Goal: Information Seeking & Learning: Learn about a topic

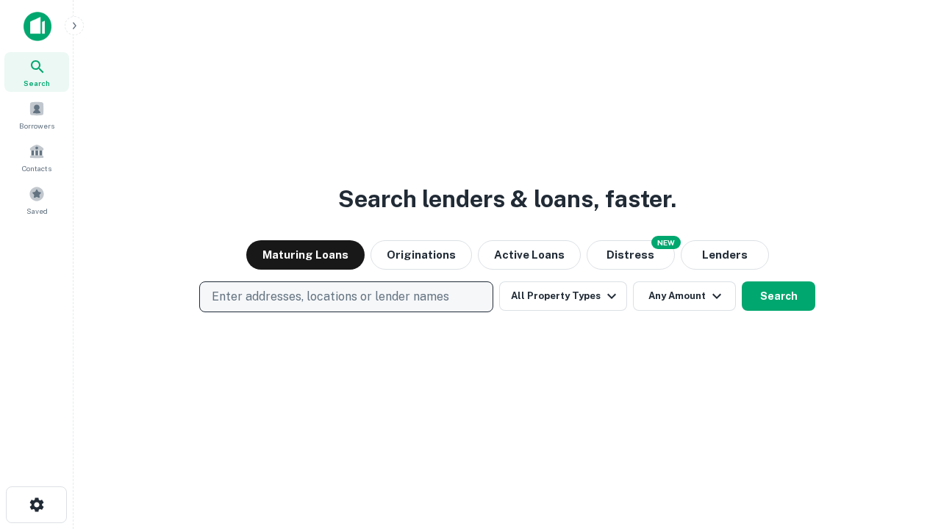
click at [345, 297] on p "Enter addresses, locations or lender names" at bounding box center [330, 297] width 237 height 18
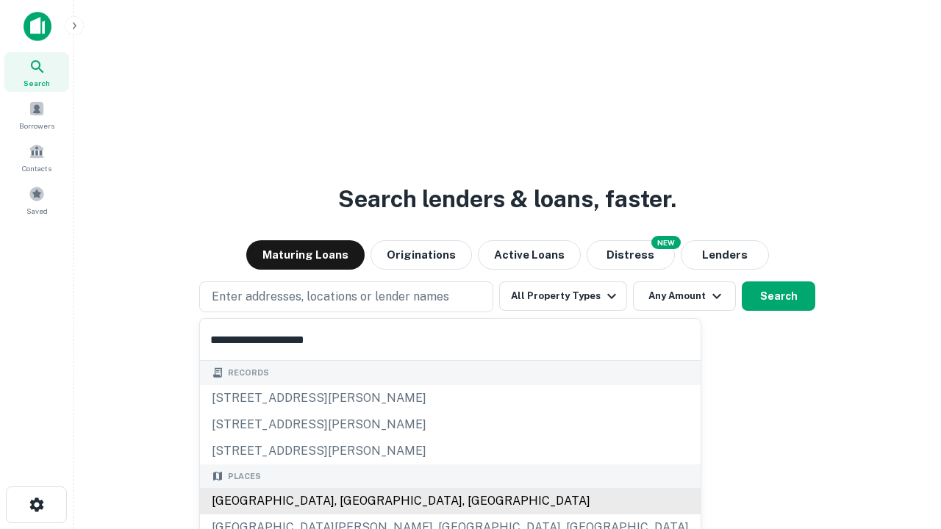
click at [351, 501] on div "[GEOGRAPHIC_DATA], [GEOGRAPHIC_DATA], [GEOGRAPHIC_DATA]" at bounding box center [450, 501] width 501 height 26
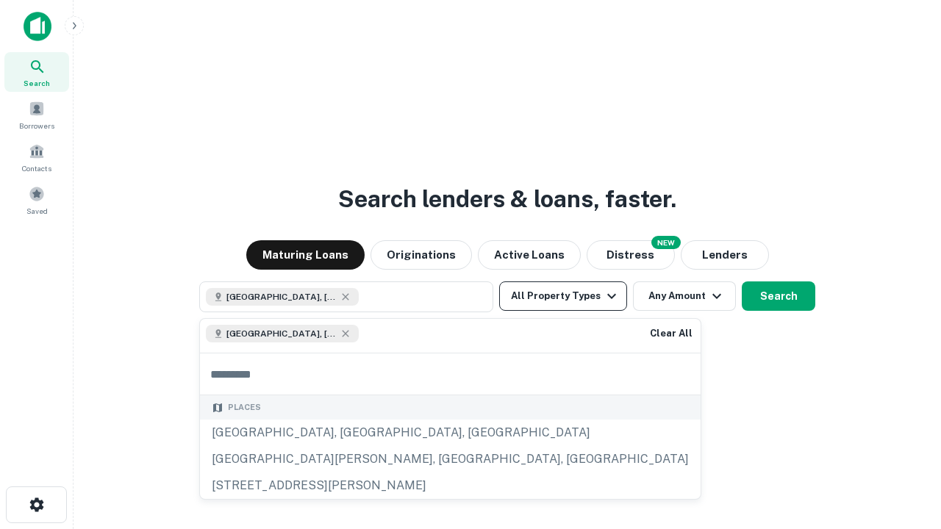
click at [563, 296] on button "All Property Types" at bounding box center [563, 296] width 128 height 29
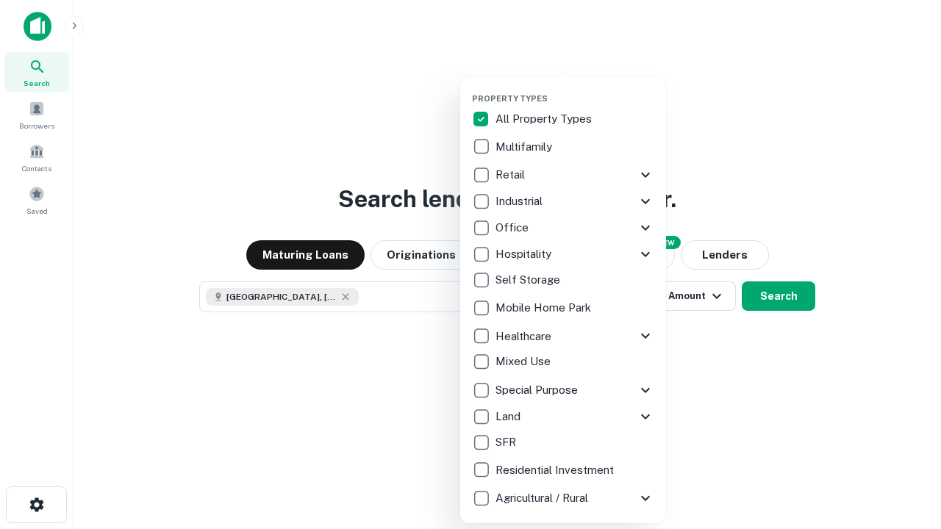
click at [575, 89] on button "button" at bounding box center [575, 89] width 206 height 1
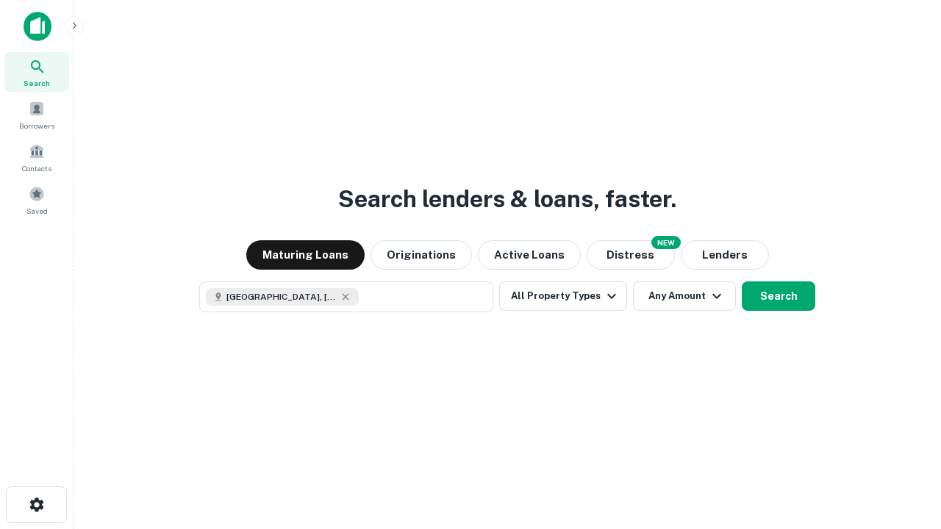
scroll to position [24, 0]
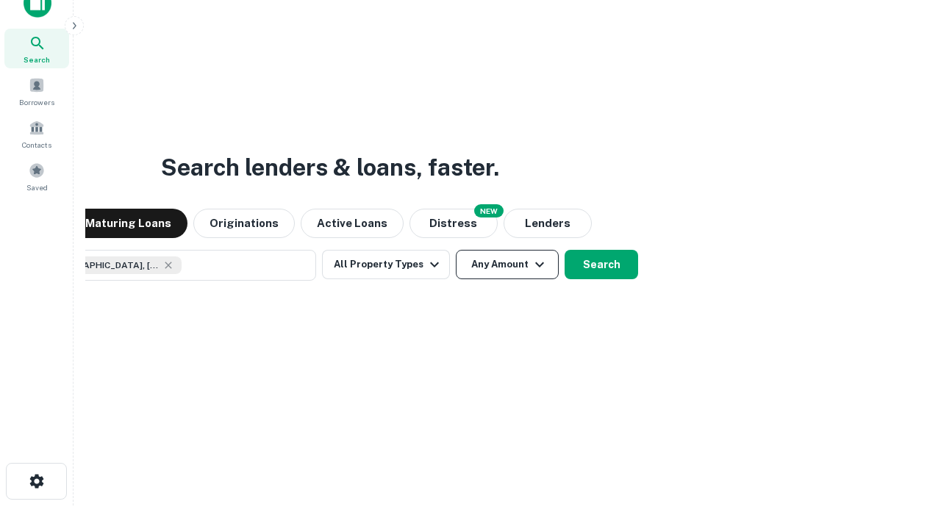
click at [456, 250] on button "Any Amount" at bounding box center [507, 264] width 103 height 29
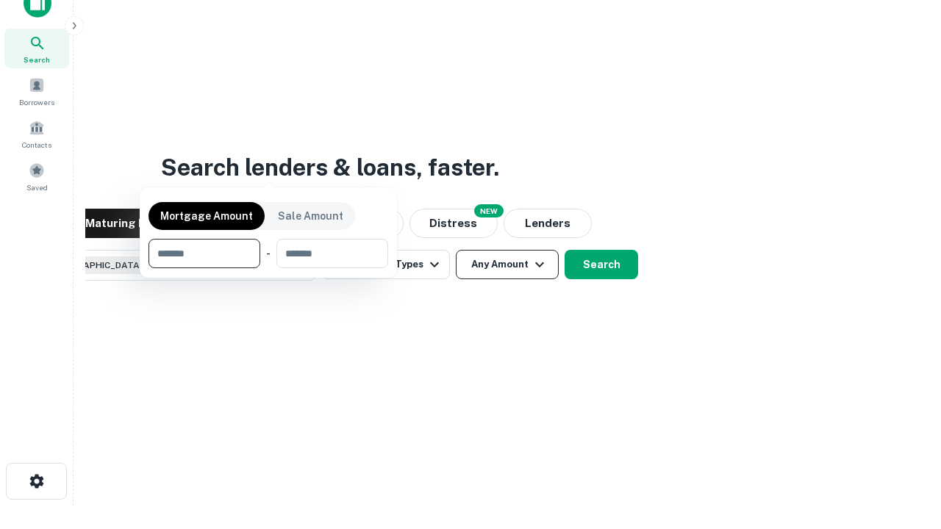
scroll to position [106, 416]
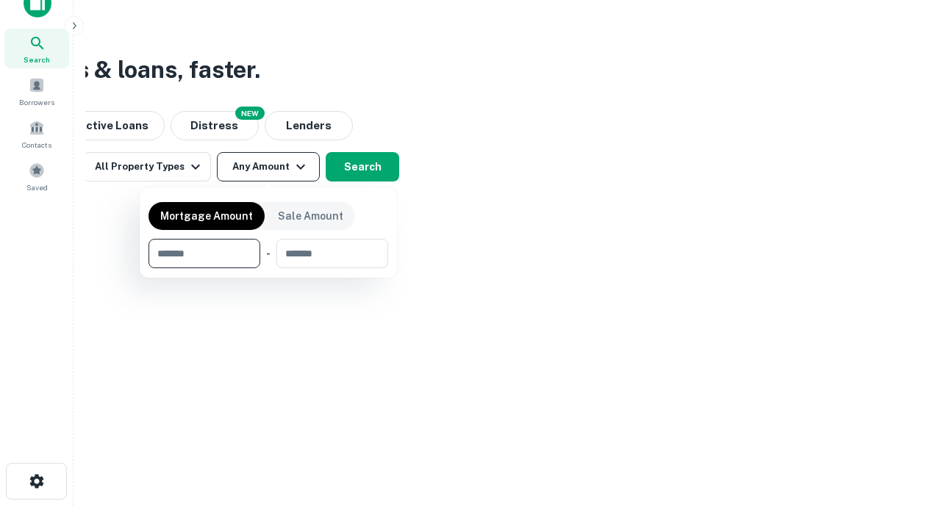
type input "*******"
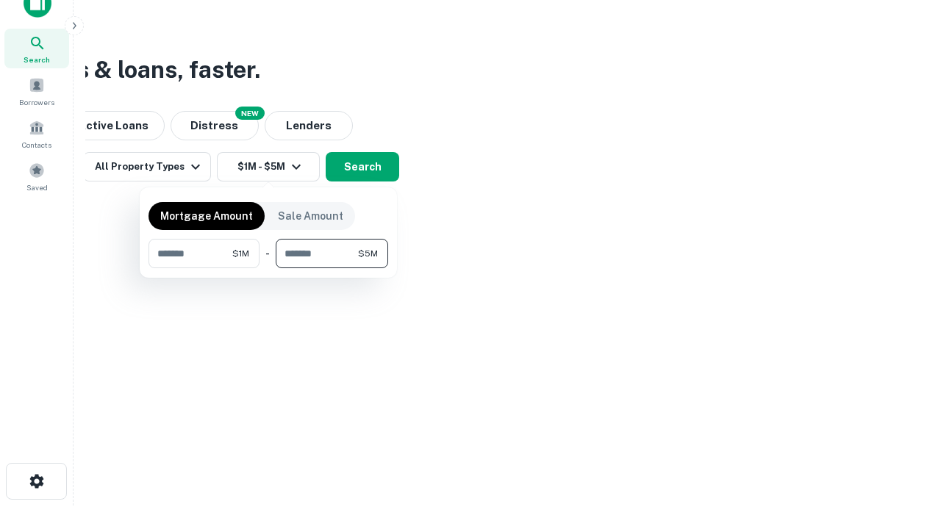
type input "*******"
click at [268, 268] on button "button" at bounding box center [268, 268] width 240 height 1
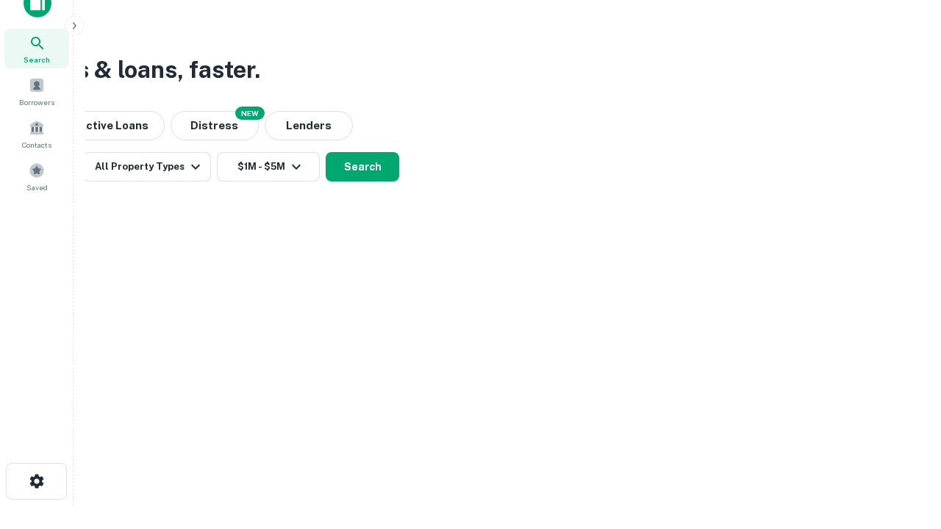
scroll to position [24, 0]
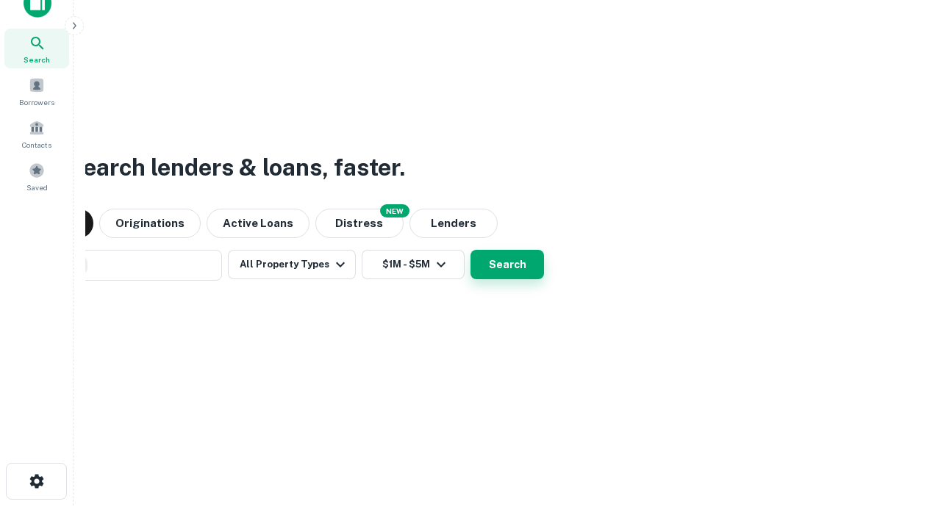
click at [470, 250] on button "Search" at bounding box center [507, 264] width 74 height 29
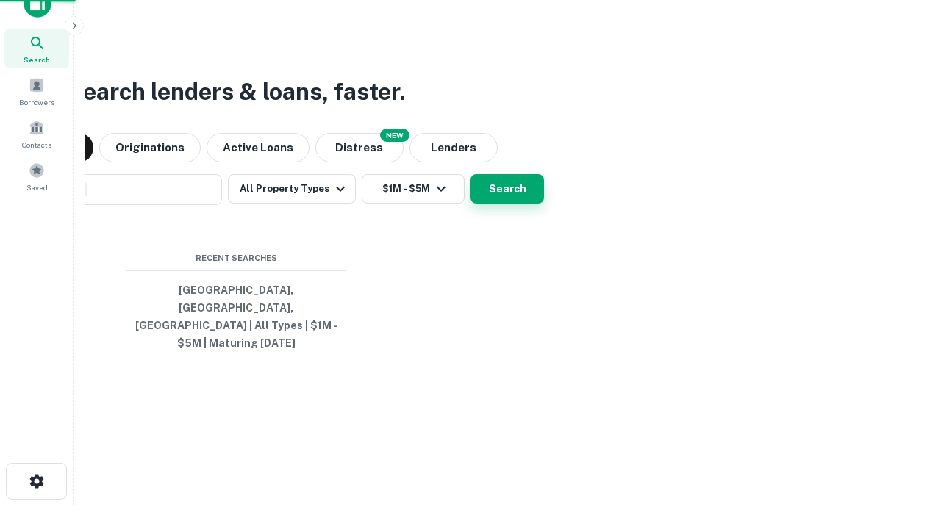
scroll to position [48, 416]
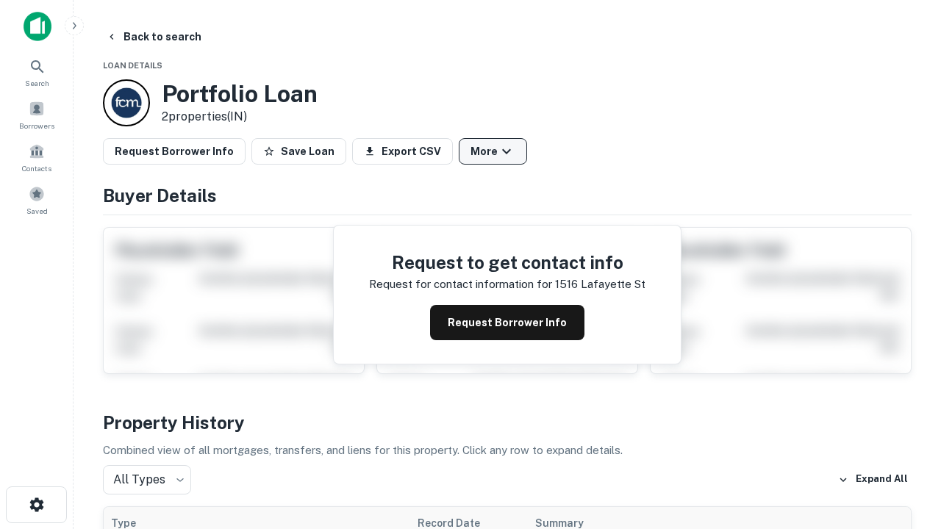
click at [492, 151] on button "More" at bounding box center [493, 151] width 68 height 26
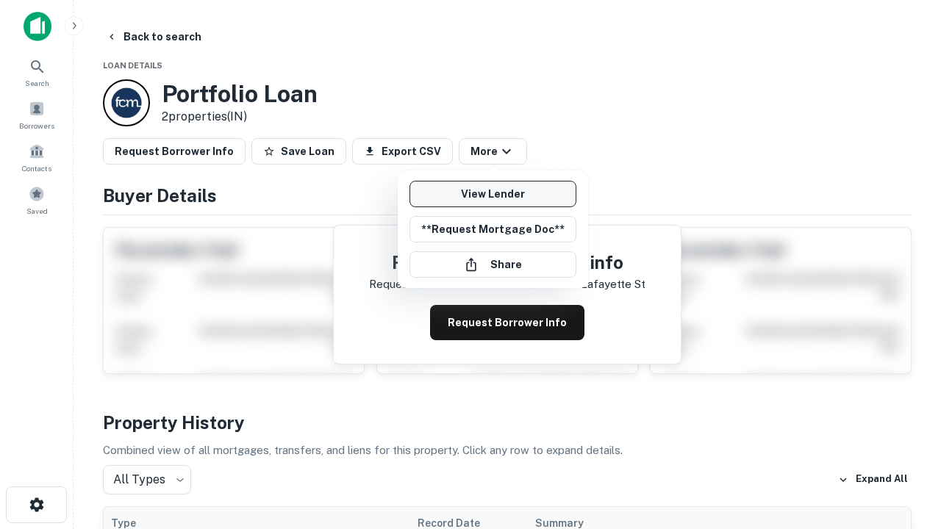
click at [492, 194] on link "View Lender" at bounding box center [492, 194] width 167 height 26
